Goal: Find specific page/section: Find specific page/section

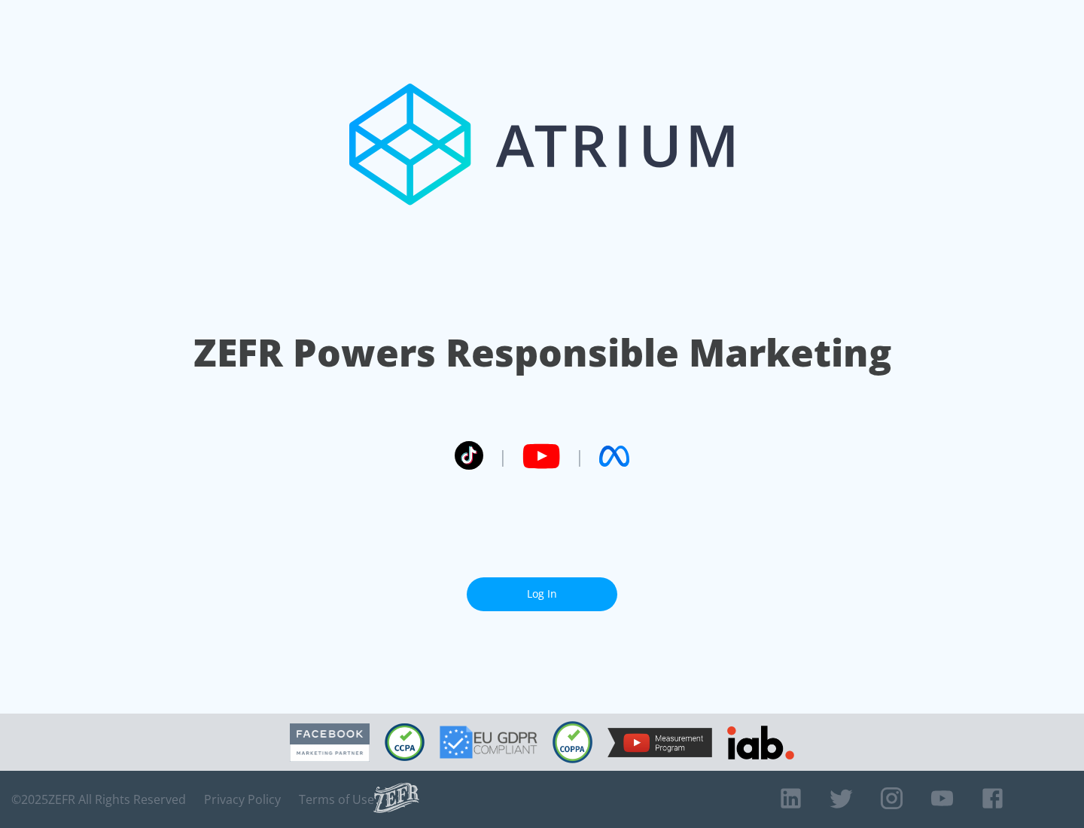
click at [542, 588] on link "Log In" at bounding box center [542, 594] width 150 height 34
